Goal: Task Accomplishment & Management: Manage account settings

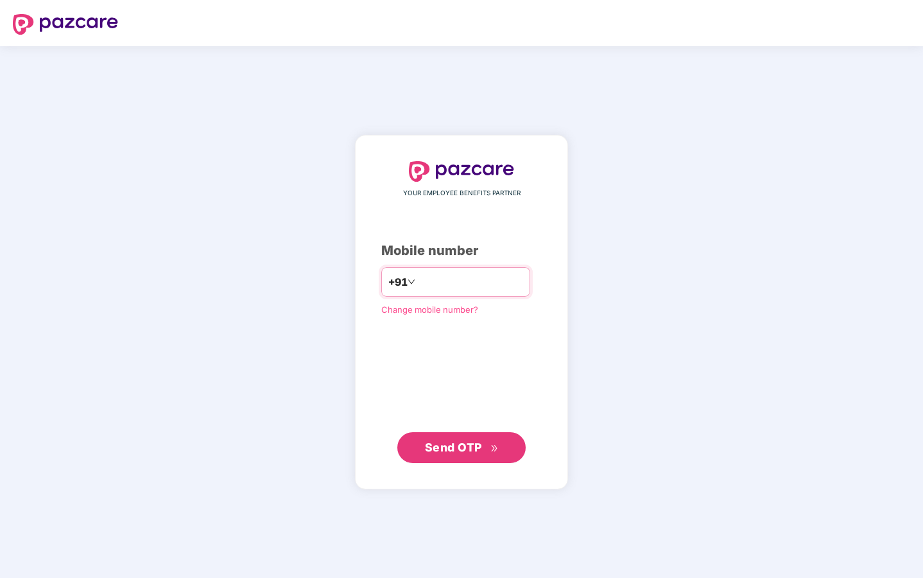
type input "**********"
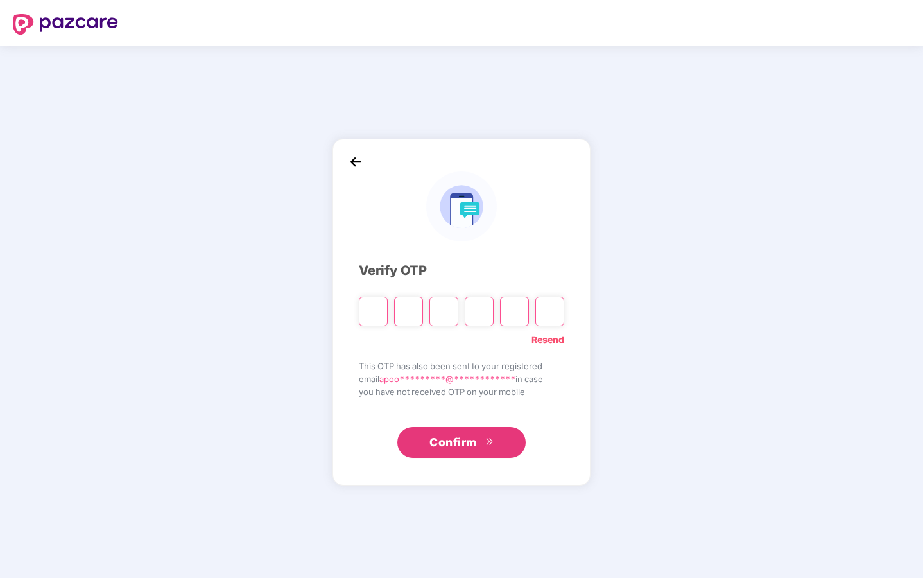
type input "*"
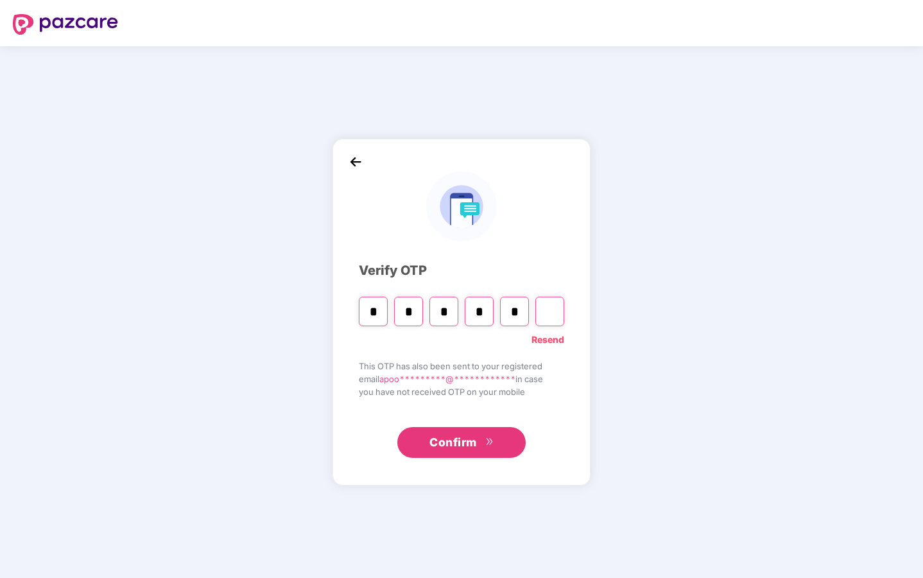
type input "*"
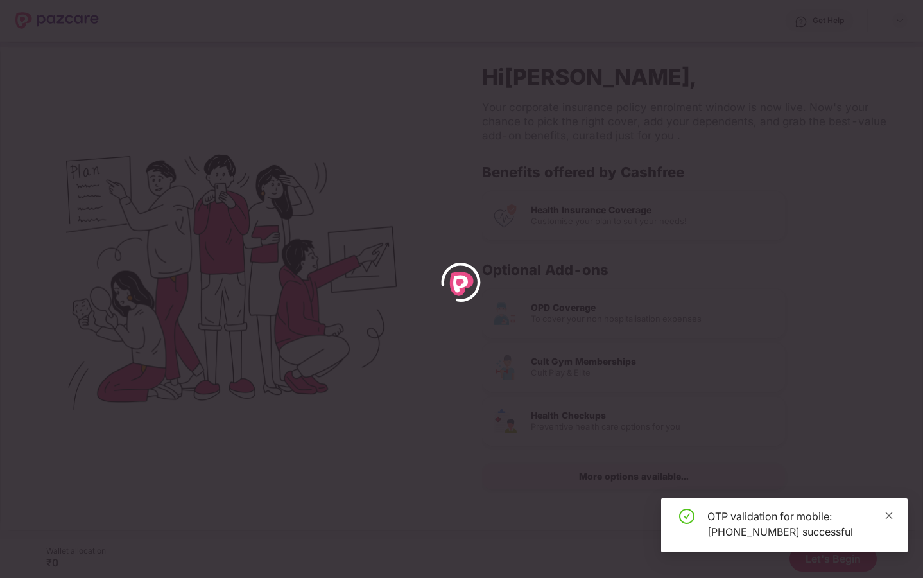
click at [887, 513] on icon "close" at bounding box center [889, 515] width 7 height 7
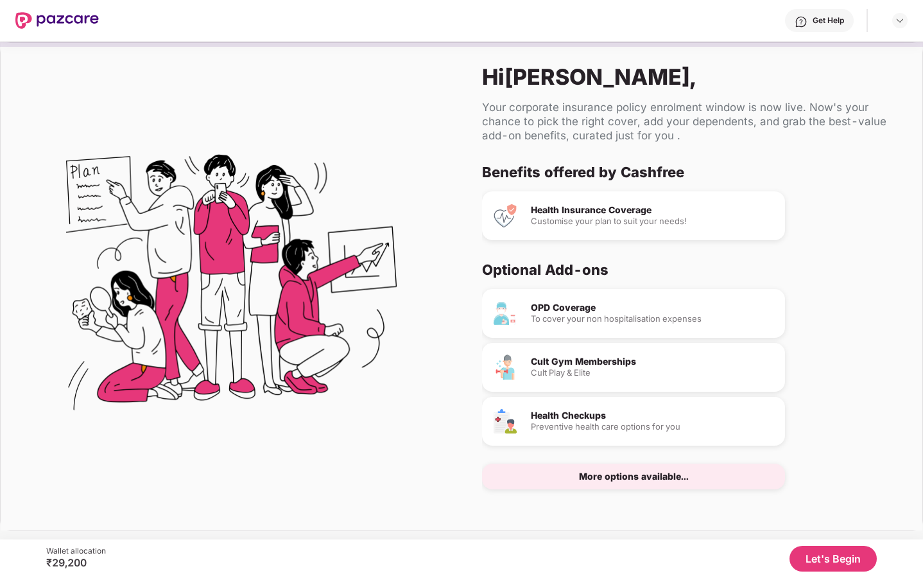
scroll to position [4, 0]
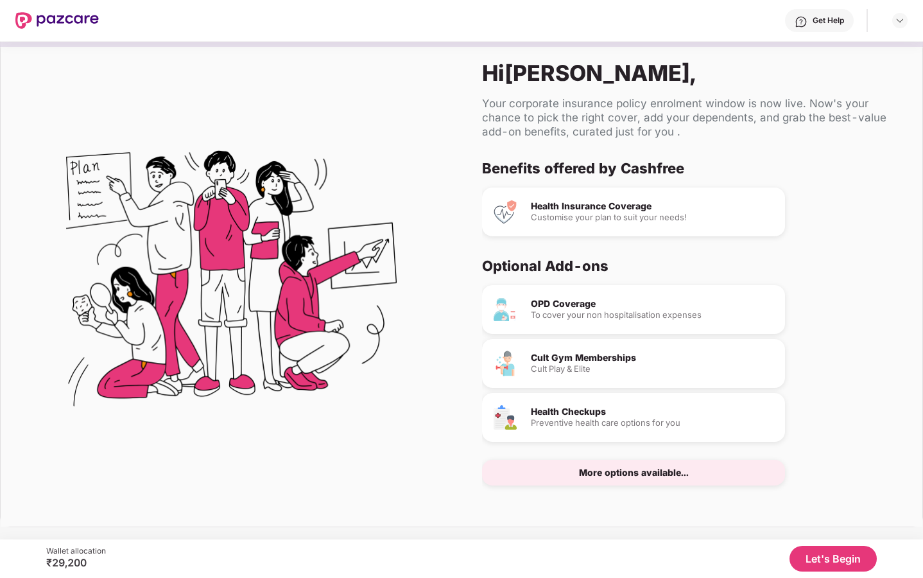
click at [657, 215] on div "Customise your plan to suit your needs!" at bounding box center [653, 217] width 244 height 8
click at [840, 555] on button "Let's Begin" at bounding box center [832, 559] width 87 height 26
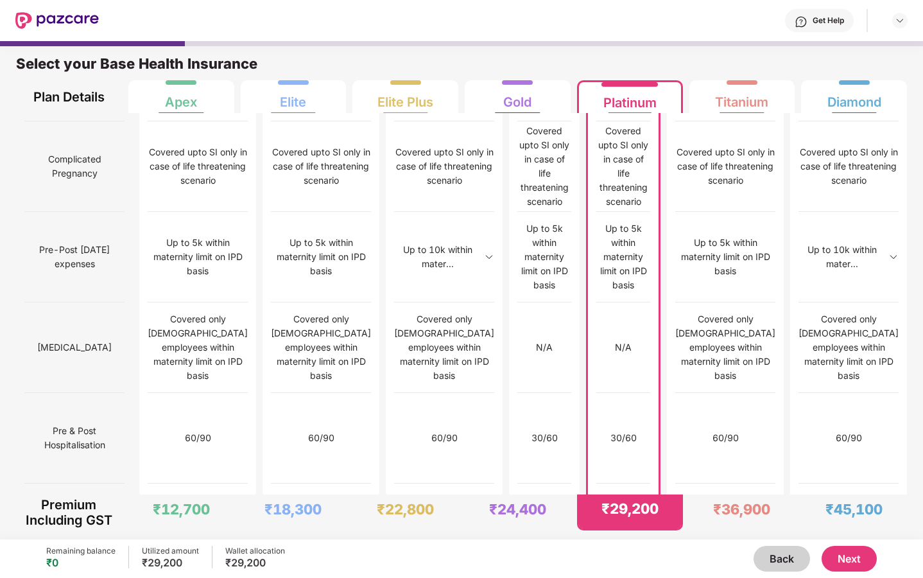
scroll to position [1175, 0]
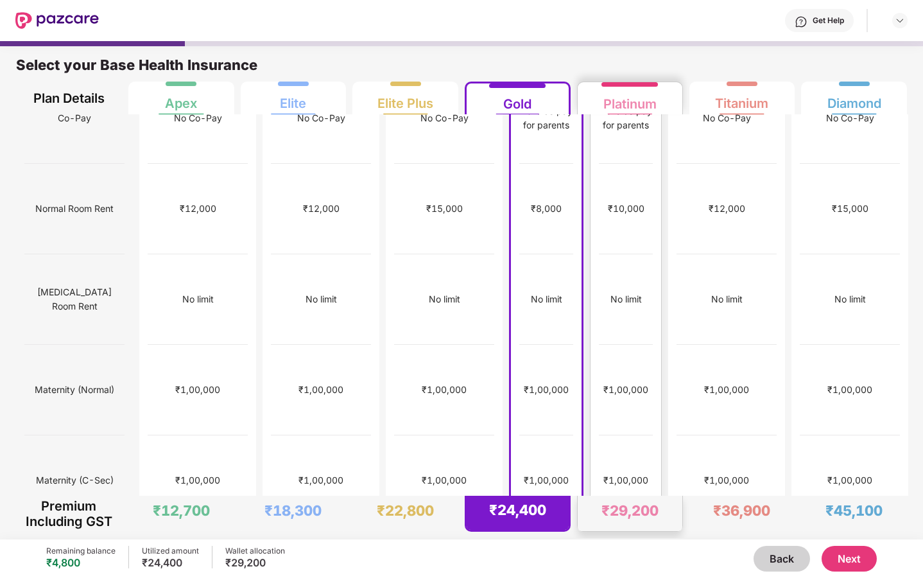
scroll to position [0, 0]
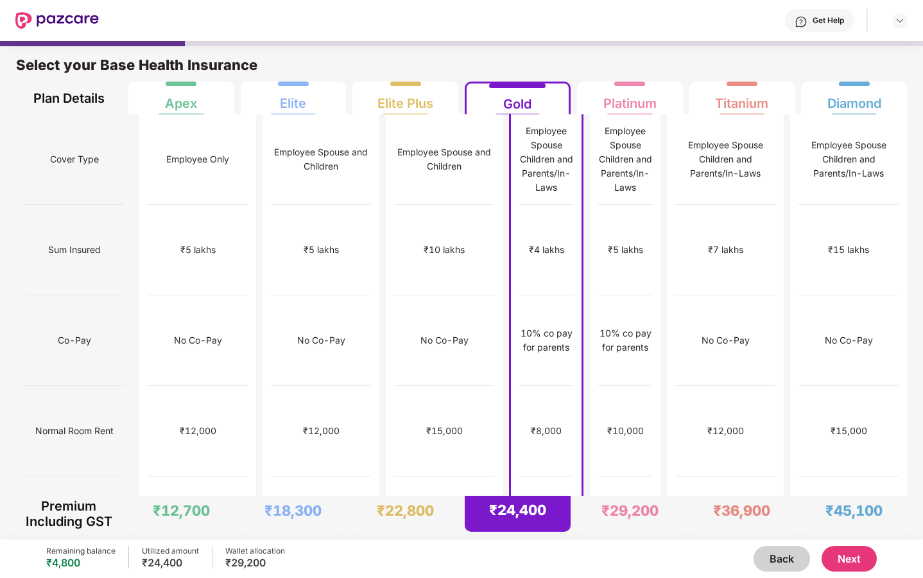
click at [859, 549] on button "Next" at bounding box center [849, 559] width 55 height 26
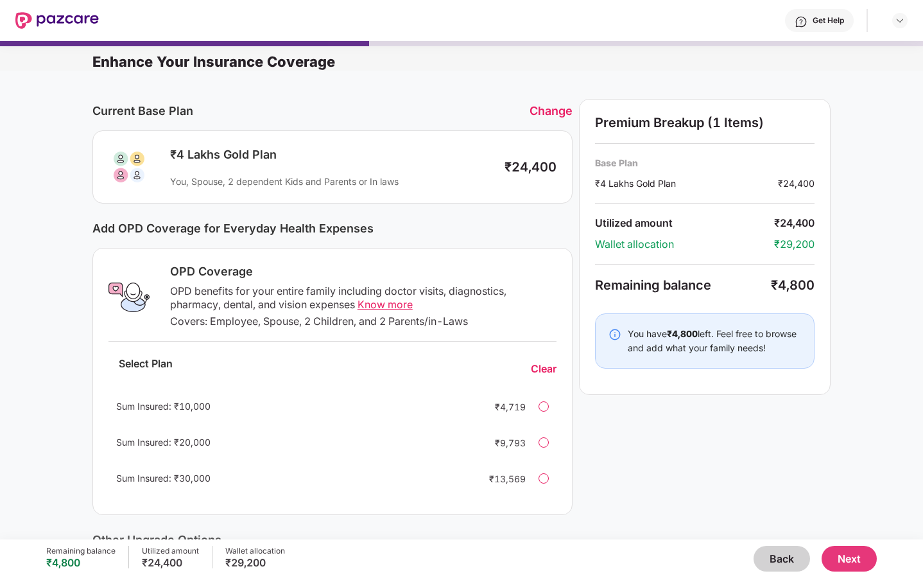
click at [838, 561] on button "Next" at bounding box center [849, 559] width 55 height 26
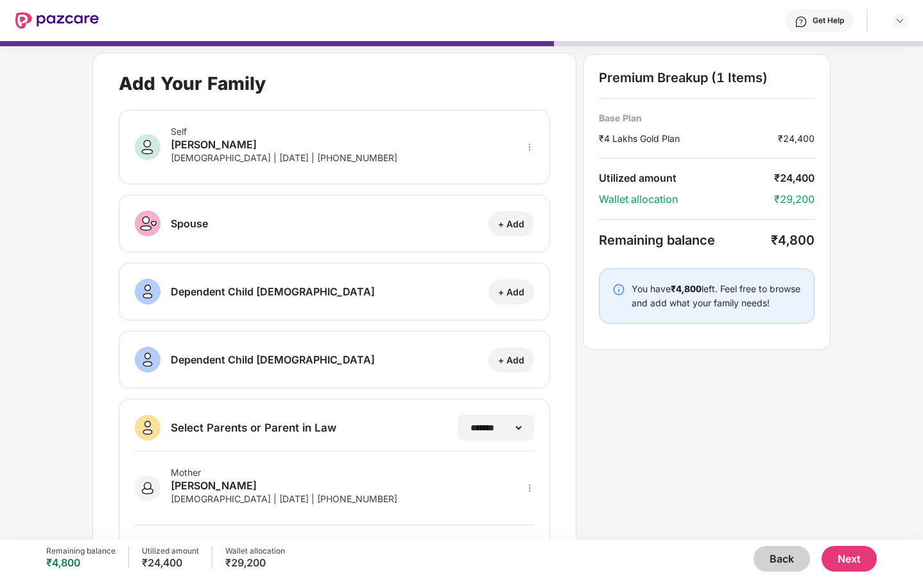
click at [847, 558] on button "Next" at bounding box center [849, 559] width 55 height 26
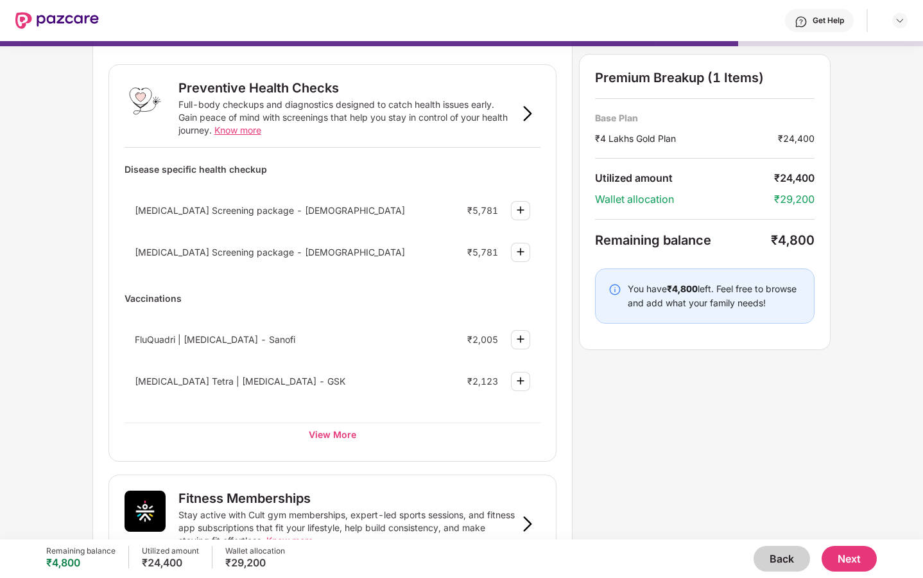
scroll to position [49, 0]
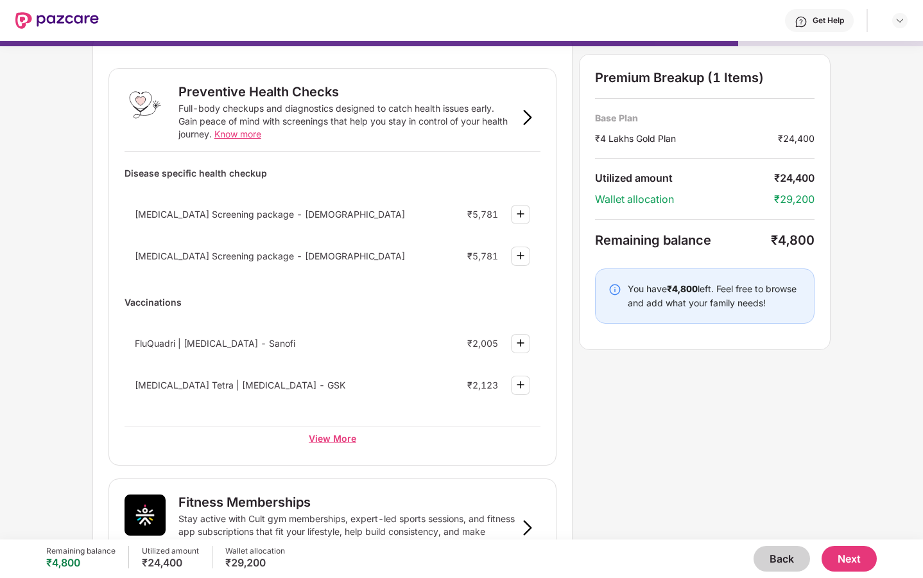
click at [332, 435] on div "View More" at bounding box center [333, 437] width 416 height 23
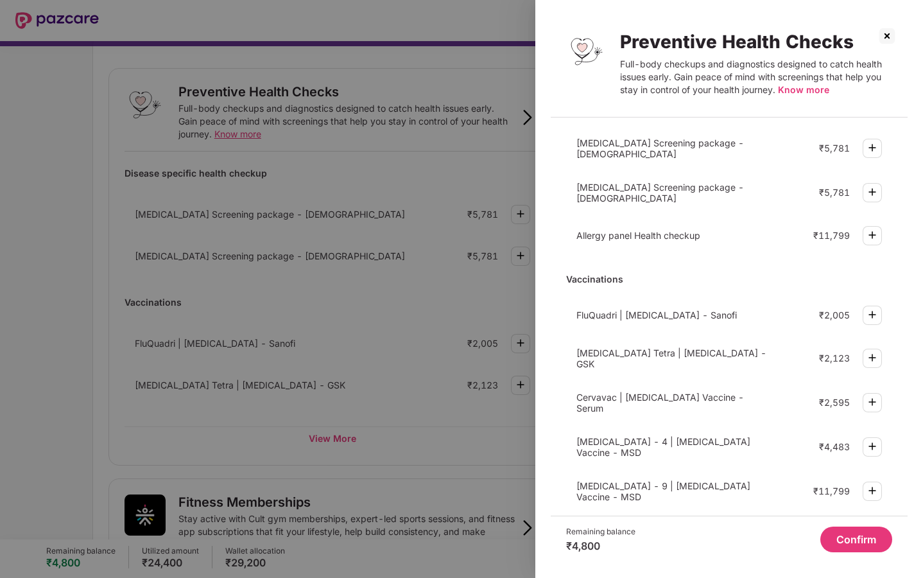
scroll to position [288, 0]
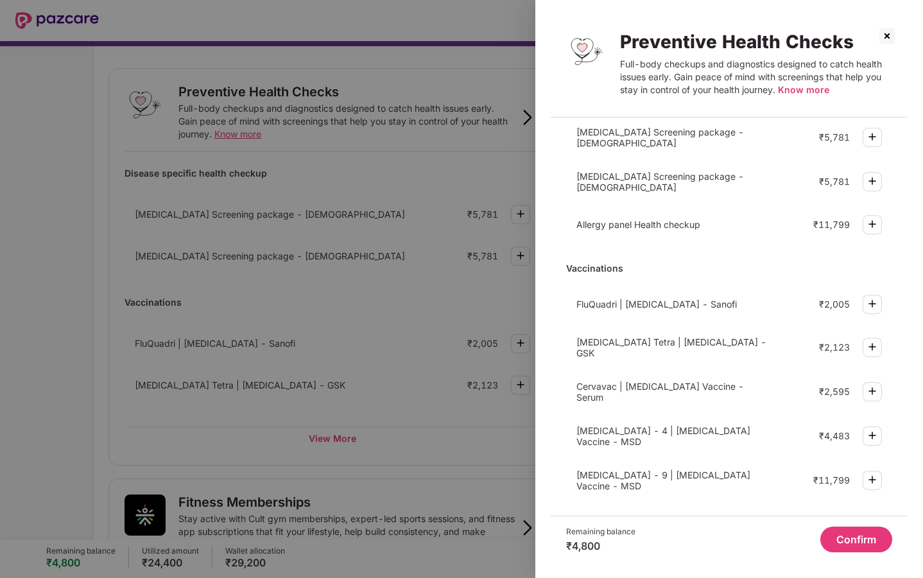
click at [889, 33] on img at bounding box center [887, 36] width 21 height 21
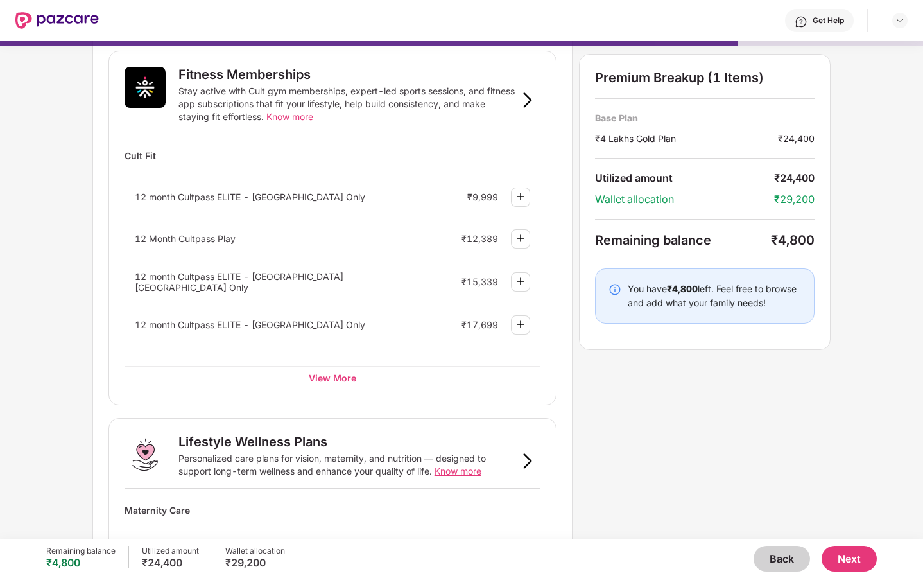
scroll to position [458, 0]
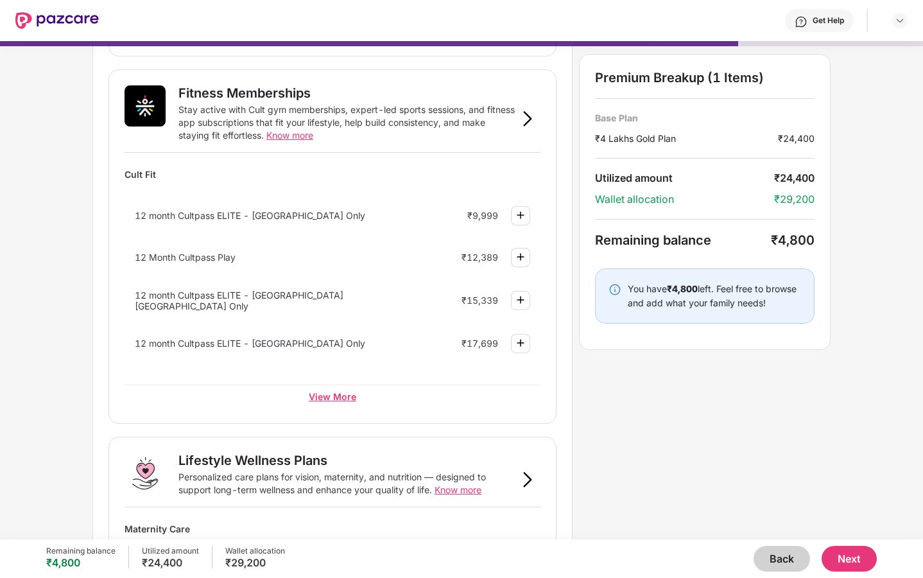
click at [350, 394] on div "View More" at bounding box center [333, 395] width 416 height 23
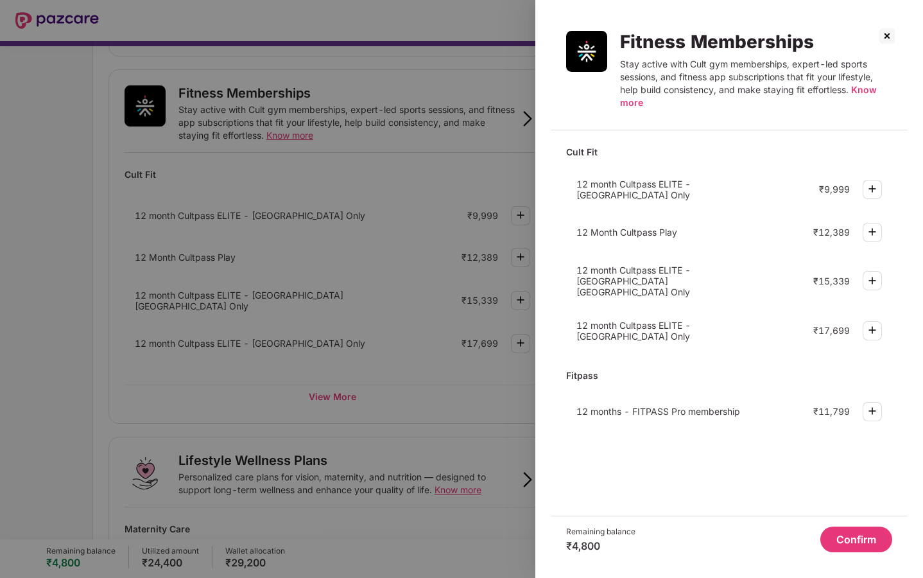
click at [883, 30] on img at bounding box center [887, 36] width 21 height 21
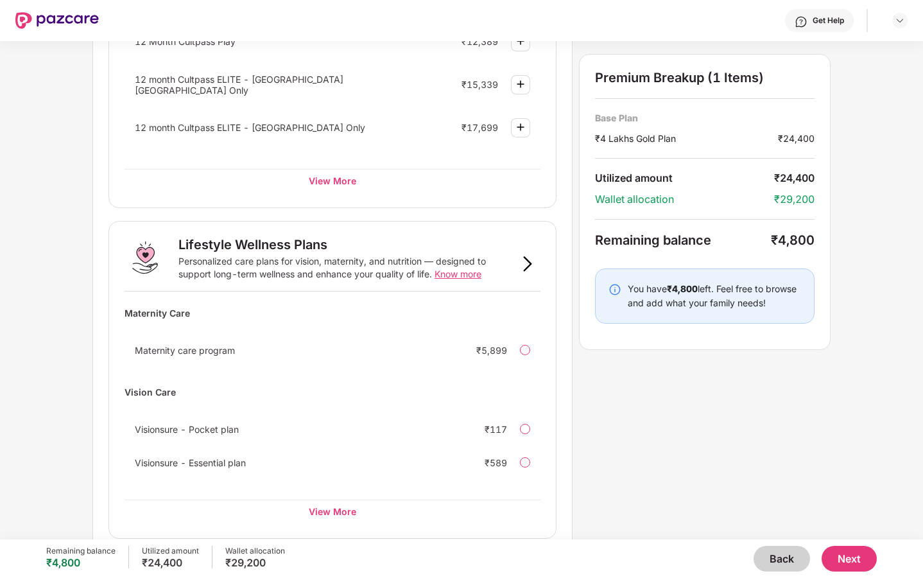
scroll to position [687, 0]
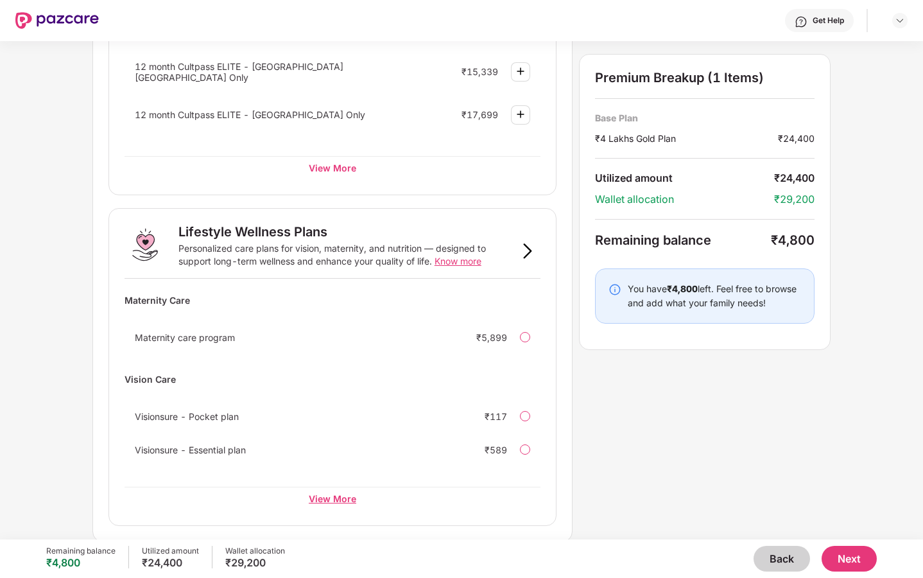
click at [336, 503] on div "View More" at bounding box center [333, 498] width 416 height 23
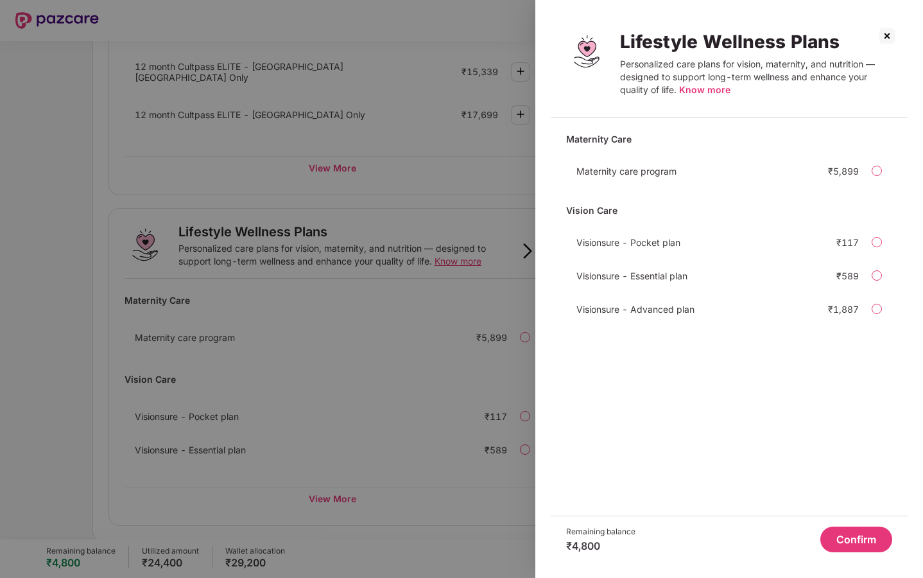
click at [886, 42] on img at bounding box center [887, 36] width 21 height 21
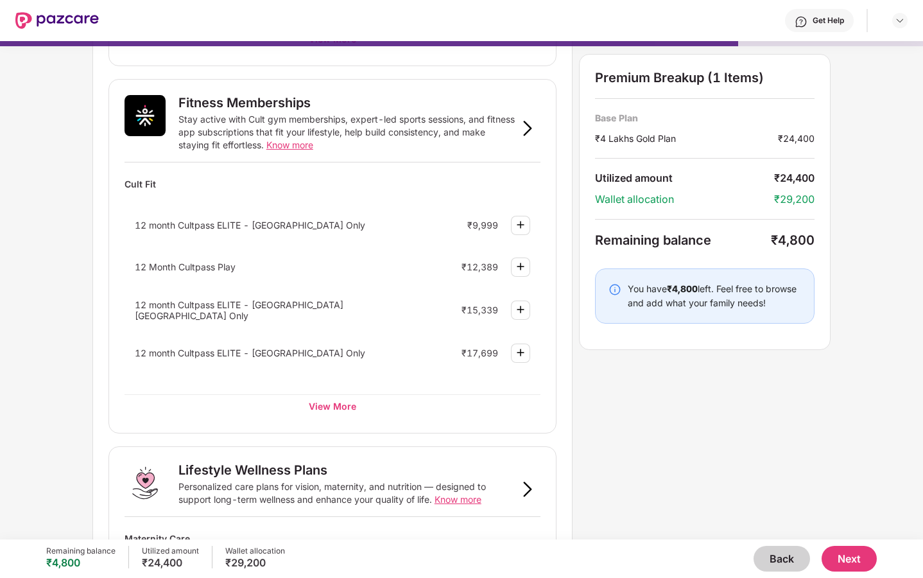
scroll to position [434, 0]
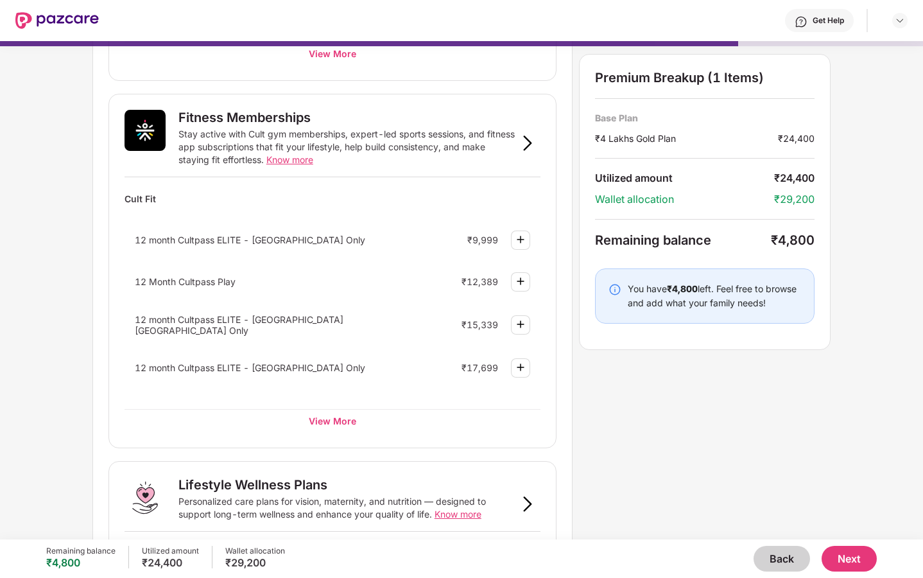
click at [290, 161] on span "Know more" at bounding box center [289, 159] width 47 height 11
click at [322, 421] on div "View More" at bounding box center [333, 420] width 416 height 23
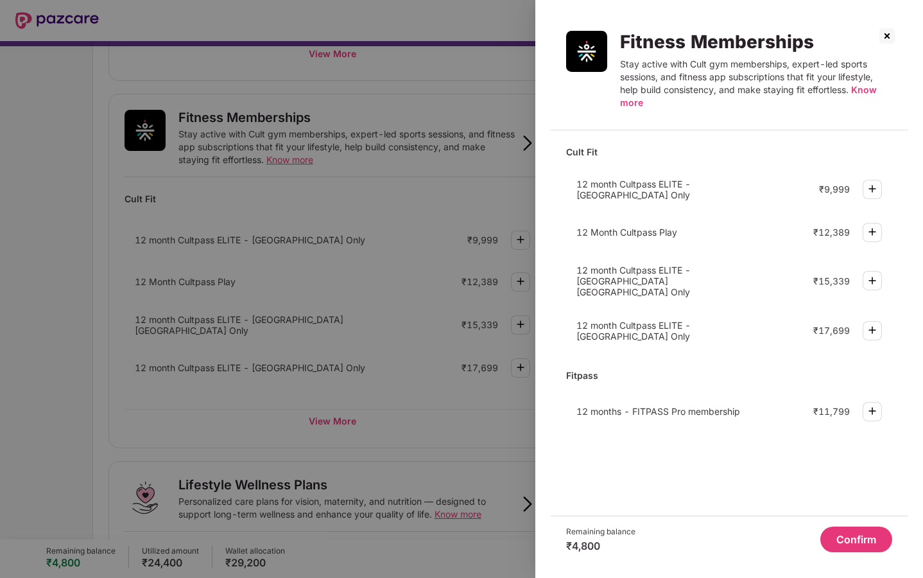
click at [891, 39] on img at bounding box center [887, 36] width 21 height 21
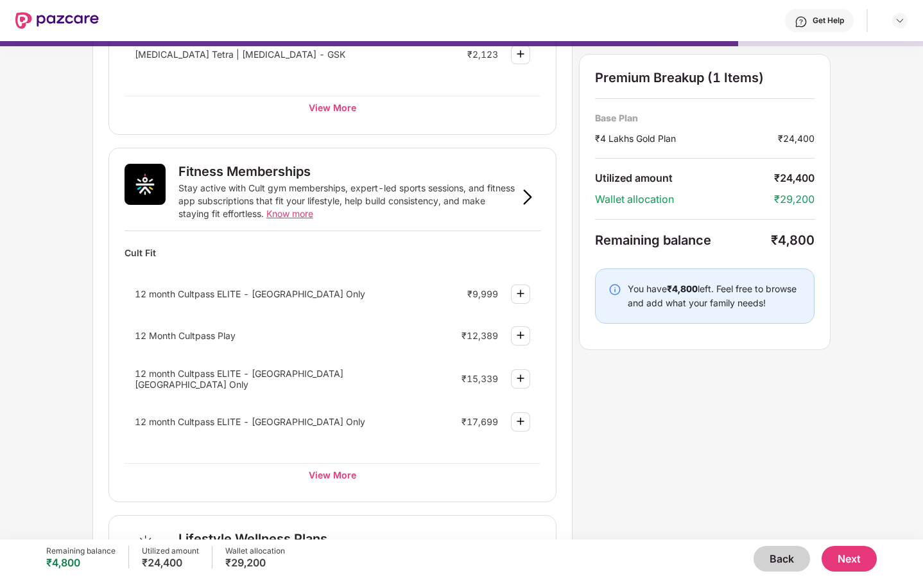
scroll to position [386, 0]
